Goal: Browse casually

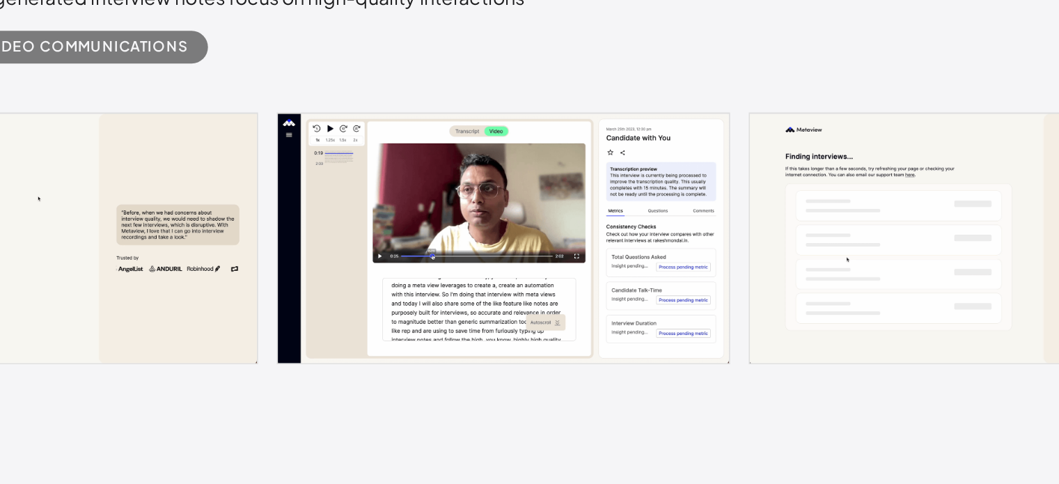
scroll to position [774, 0]
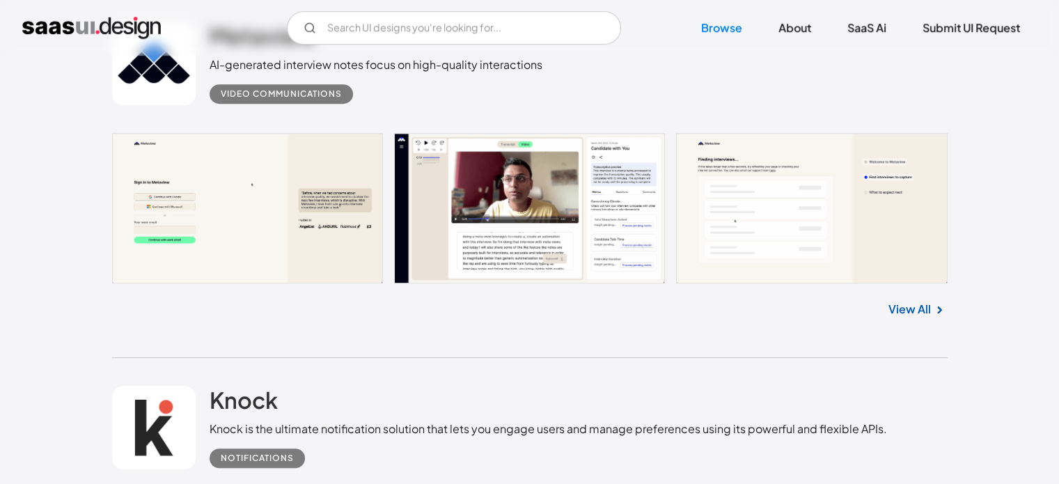
click at [556, 231] on link at bounding box center [530, 208] width 836 height 150
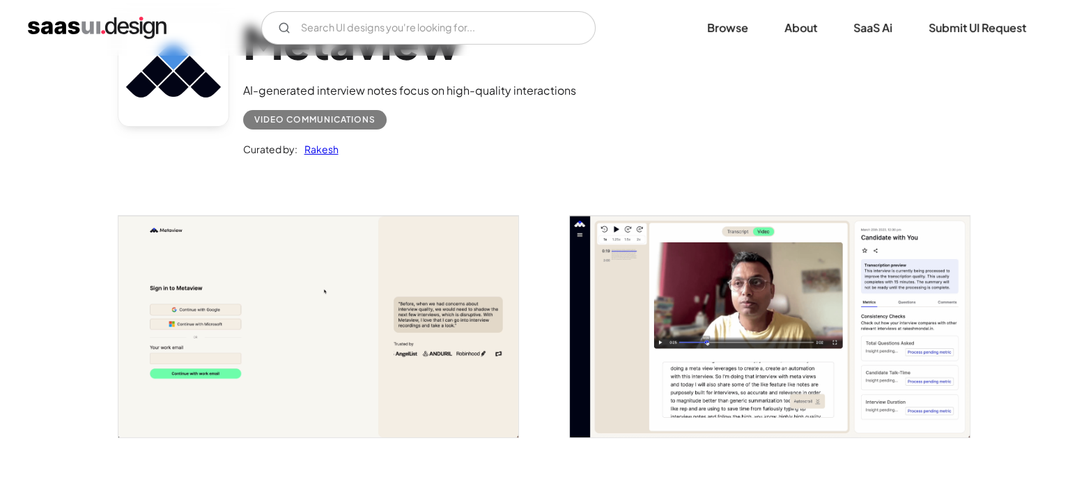
scroll to position [111, 0]
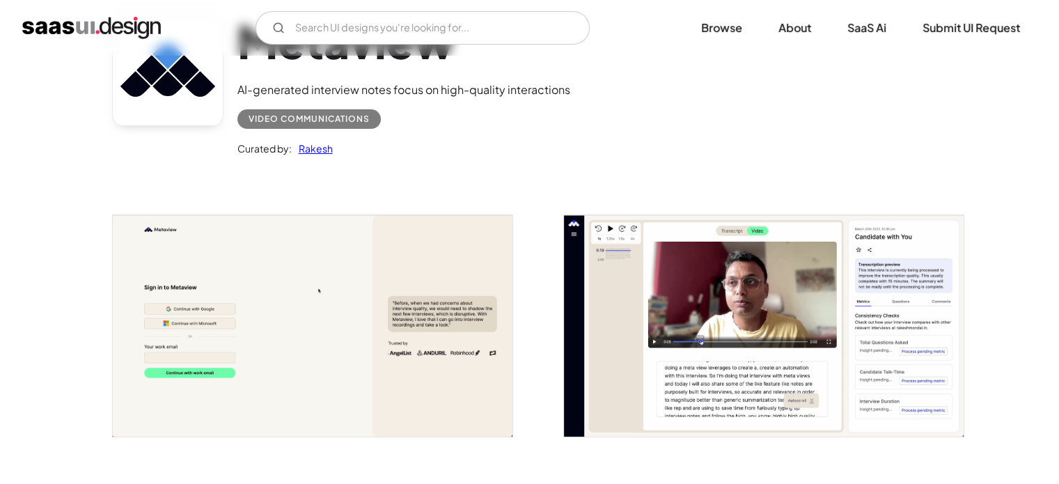
click at [399, 286] on img "open lightbox" at bounding box center [313, 325] width 400 height 221
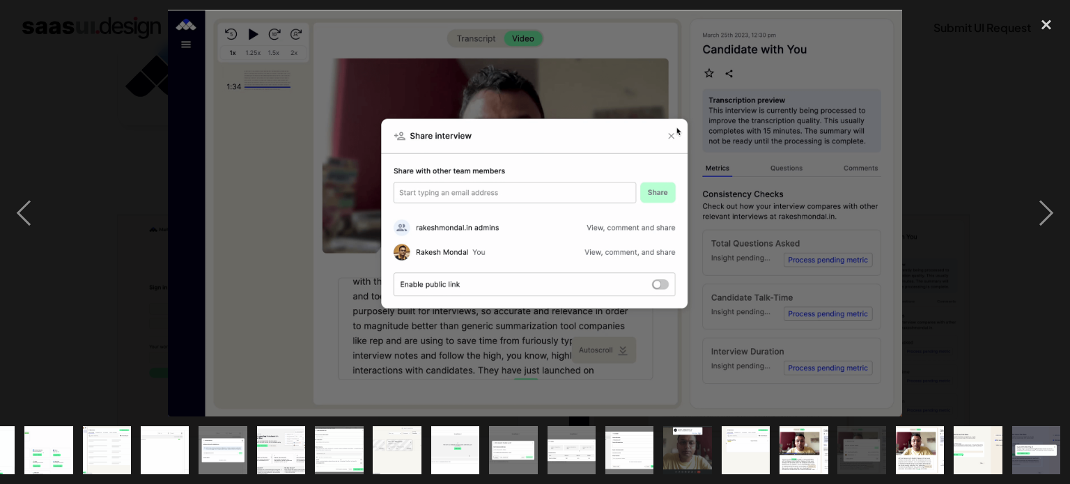
scroll to position [0, 334]
